Goal: Information Seeking & Learning: Get advice/opinions

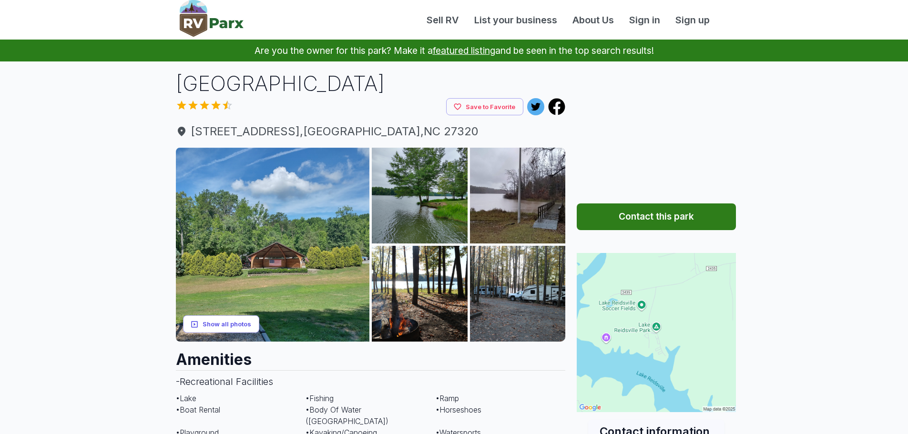
click at [220, 324] on button "Show all photos" at bounding box center [221, 325] width 76 height 18
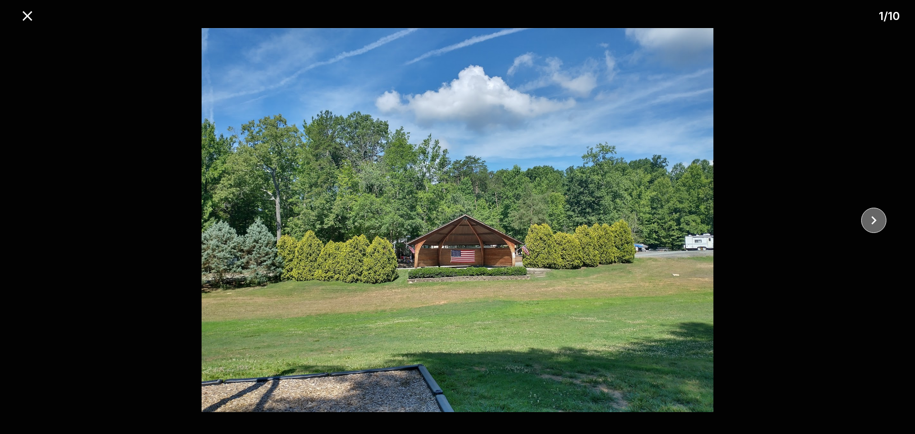
click at [877, 222] on icon "close" at bounding box center [874, 220] width 17 height 17
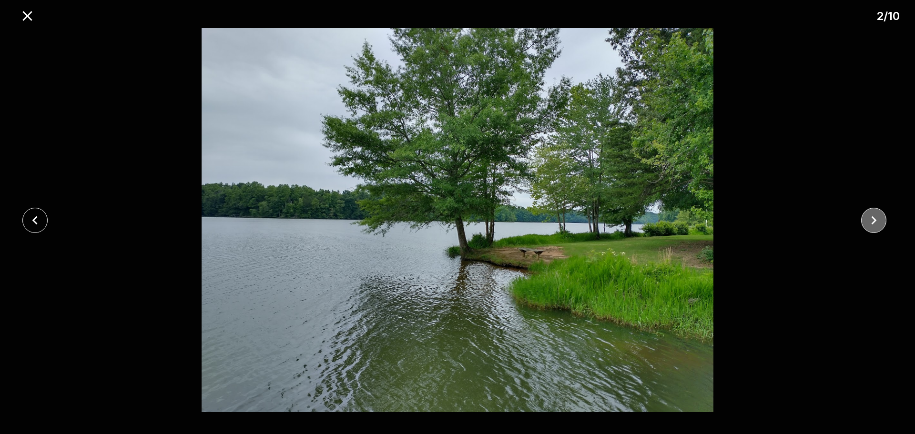
click at [877, 222] on icon "close" at bounding box center [874, 220] width 17 height 17
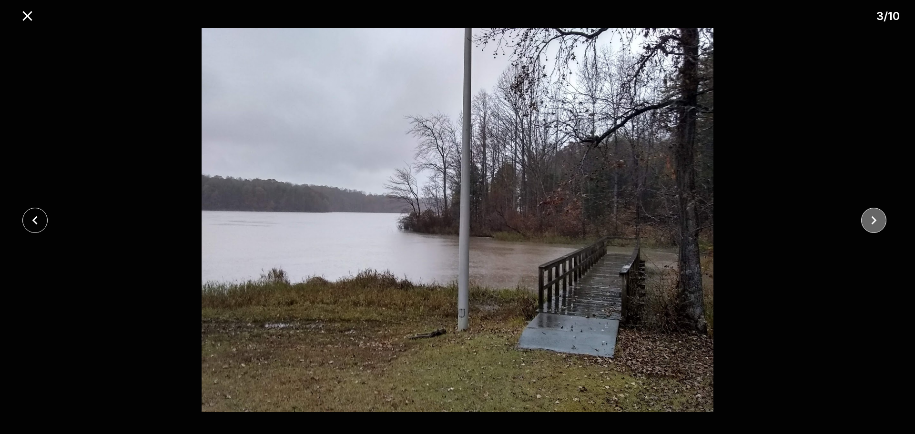
click at [877, 222] on icon "close" at bounding box center [874, 220] width 17 height 17
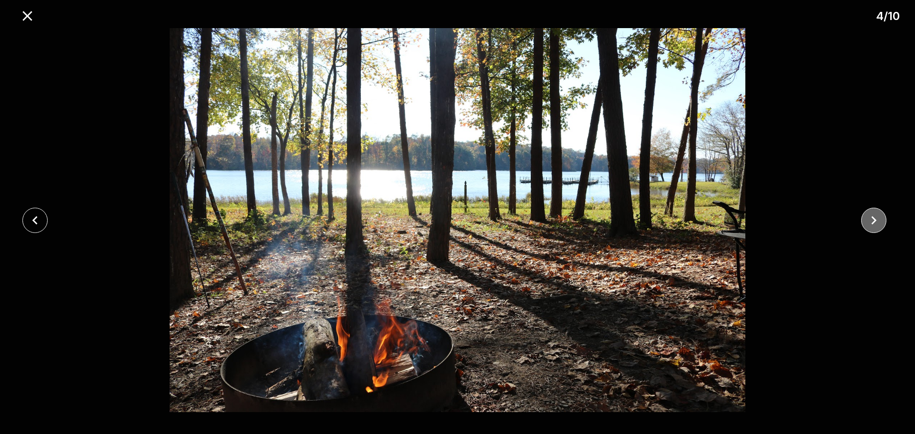
click at [877, 222] on icon "close" at bounding box center [874, 220] width 17 height 17
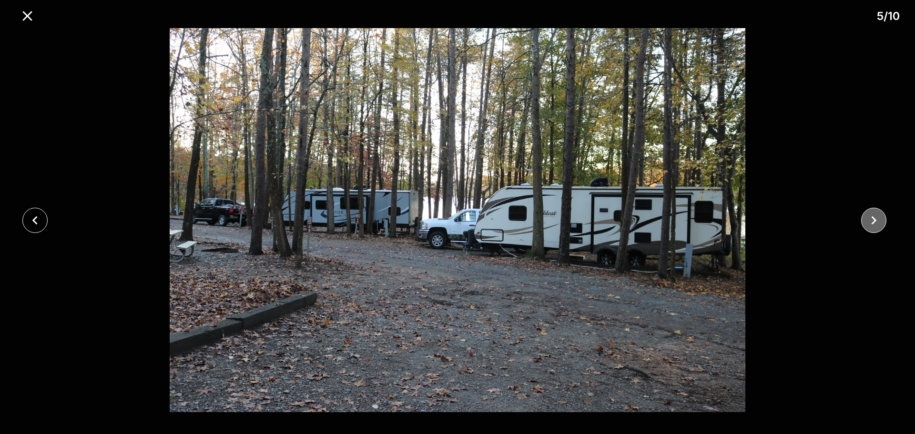
click at [877, 222] on icon "close" at bounding box center [874, 220] width 17 height 17
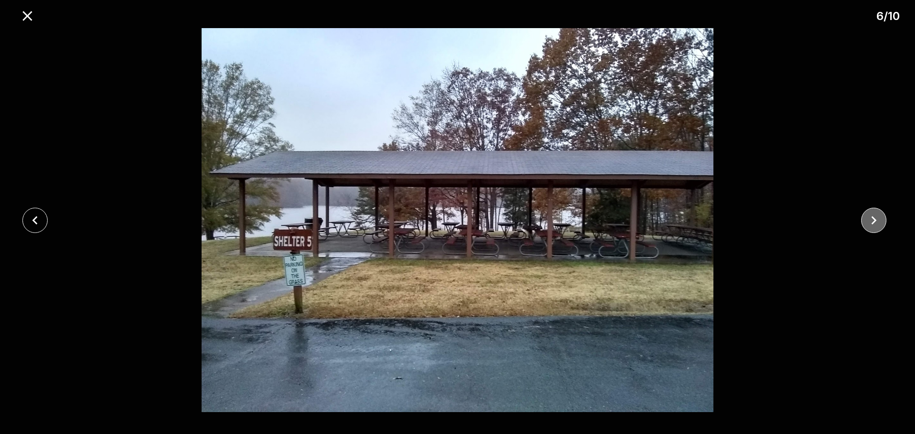
click at [877, 222] on icon "close" at bounding box center [874, 220] width 17 height 17
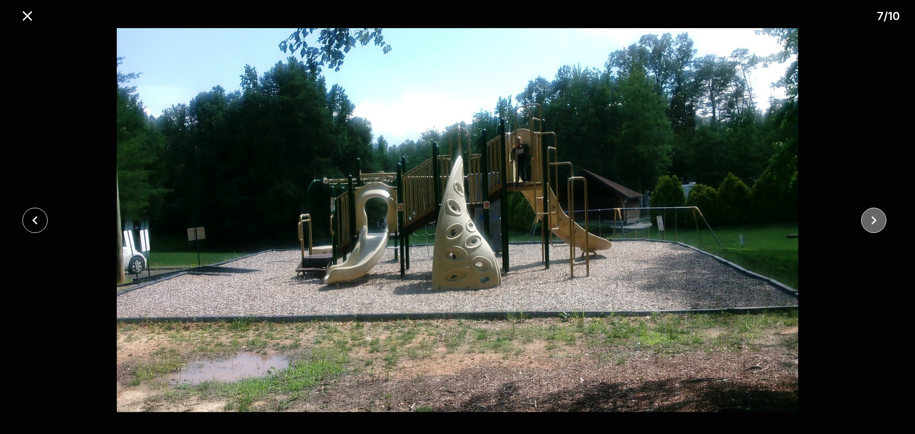
click at [877, 222] on icon "close" at bounding box center [874, 220] width 17 height 17
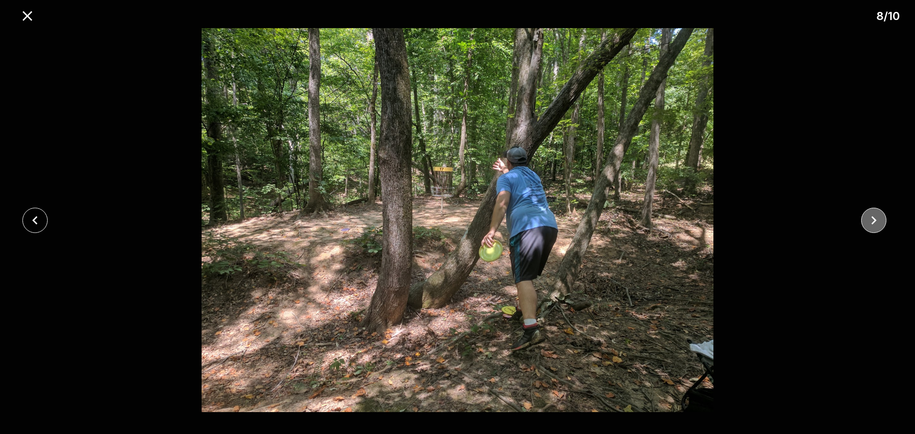
click at [877, 222] on icon "close" at bounding box center [874, 220] width 17 height 17
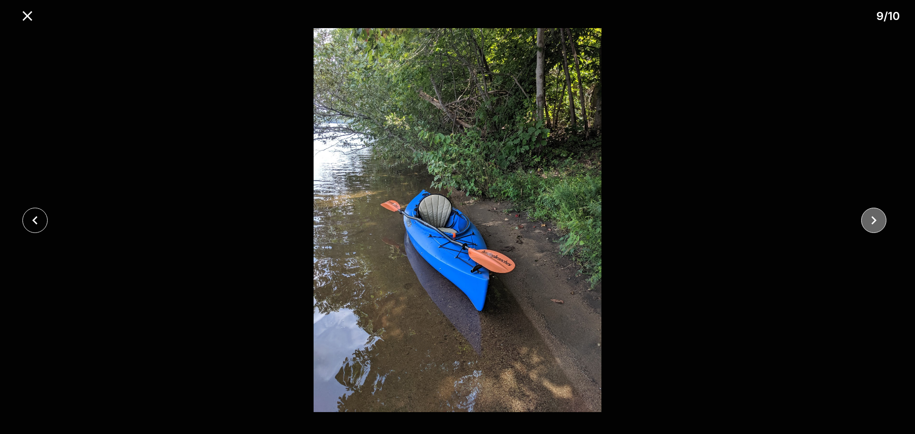
click at [877, 222] on icon "close" at bounding box center [874, 220] width 17 height 17
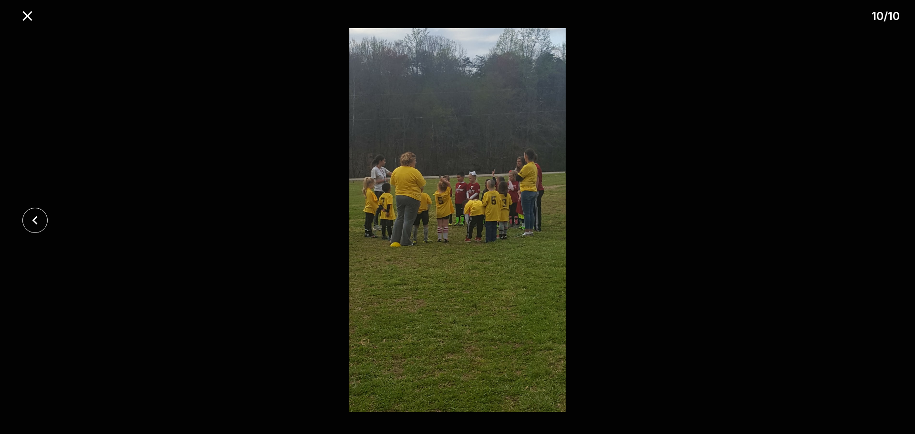
click at [877, 222] on div at bounding box center [457, 220] width 915 height 384
click at [24, 15] on icon "close" at bounding box center [27, 16] width 17 height 17
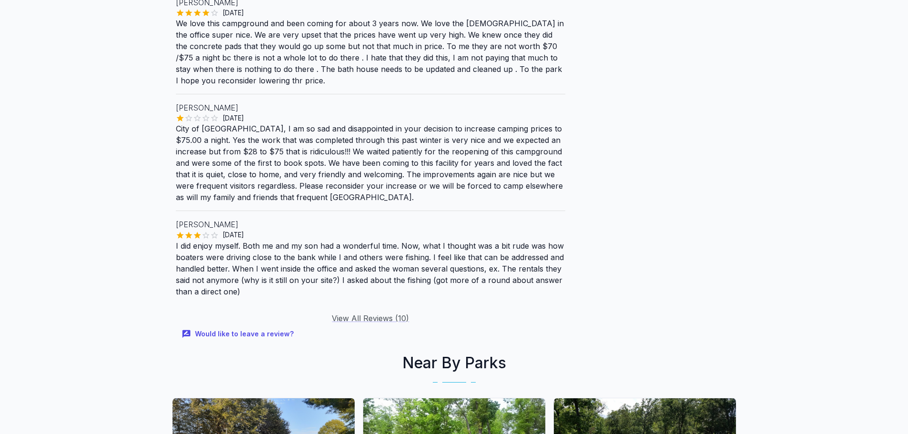
scroll to position [1144, 0]
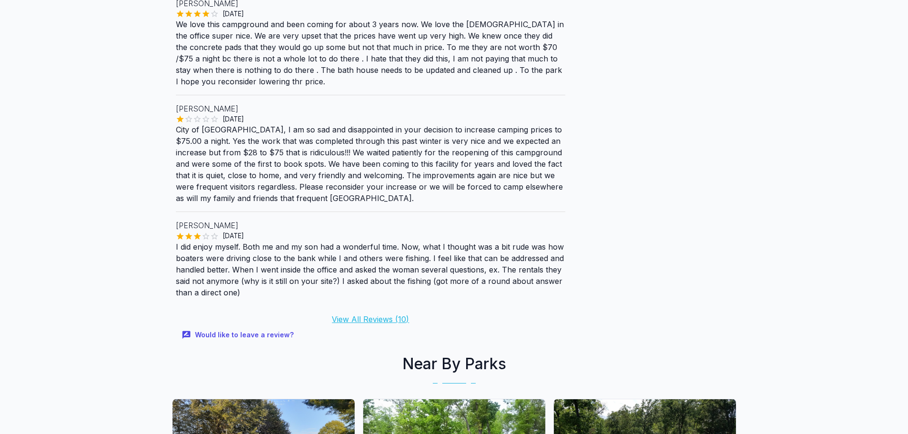
click at [370, 315] on link "View All Reviews ( 10 )" at bounding box center [370, 320] width 77 height 10
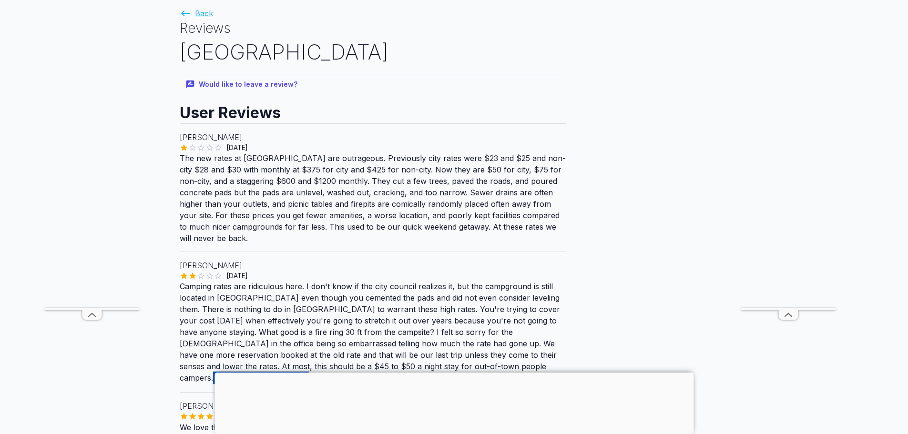
click at [204, 12] on link "Back" at bounding box center [196, 14] width 33 height 10
